Goal: Navigation & Orientation: Find specific page/section

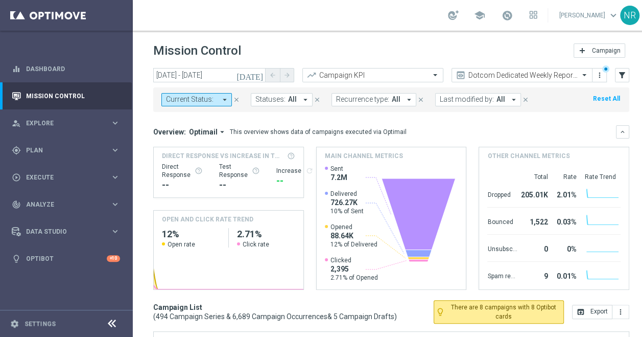
scroll to position [0, 62]
